Goal: Use online tool/utility: Utilize a website feature to perform a specific function

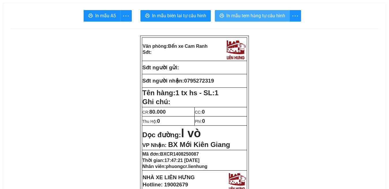
click at [253, 16] on span "In mẫu tem hàng tự cấu hình" at bounding box center [255, 15] width 59 height 7
click at [239, 16] on span "In mẫu tem hàng tự cấu hình" at bounding box center [255, 15] width 59 height 7
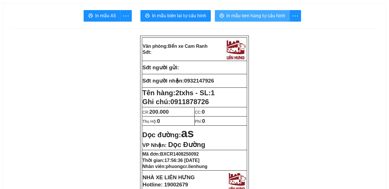
drag, startPoint x: 250, startPoint y: 16, endPoint x: 311, endPoint y: 79, distance: 87.6
click at [250, 16] on span "In mẫu tem hàng tự cấu hình" at bounding box center [255, 15] width 59 height 7
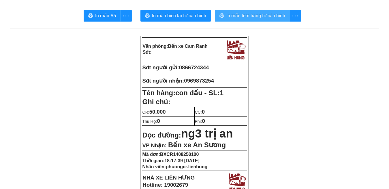
click at [257, 16] on span "In mẫu tem hàng tự cấu hình" at bounding box center [255, 15] width 59 height 7
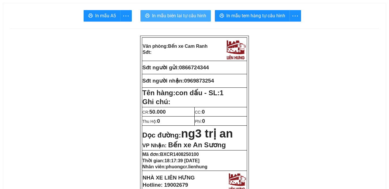
click at [176, 15] on span "In mẫu biên lai tự cấu hình" at bounding box center [179, 15] width 54 height 7
click at [177, 17] on span "In mẫu biên lai tự cấu hình" at bounding box center [179, 15] width 54 height 7
